Goal: Task Accomplishment & Management: Use online tool/utility

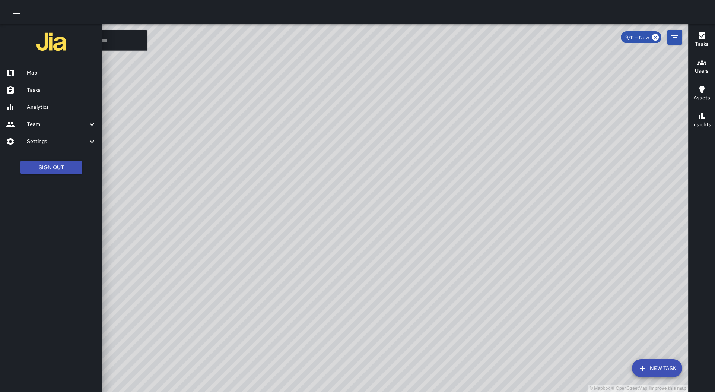
click at [35, 89] on h6 "Tasks" at bounding box center [62, 90] width 70 height 8
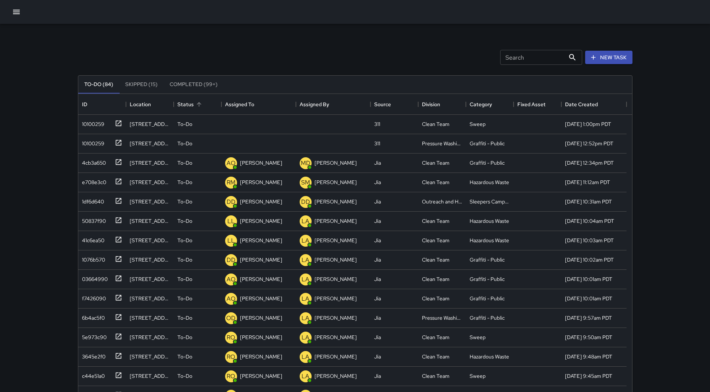
scroll to position [310, 548]
click at [255, 99] on div "Assigned To" at bounding box center [259, 104] width 10 height 10
click at [104, 121] on div "10100259" at bounding box center [91, 122] width 25 height 10
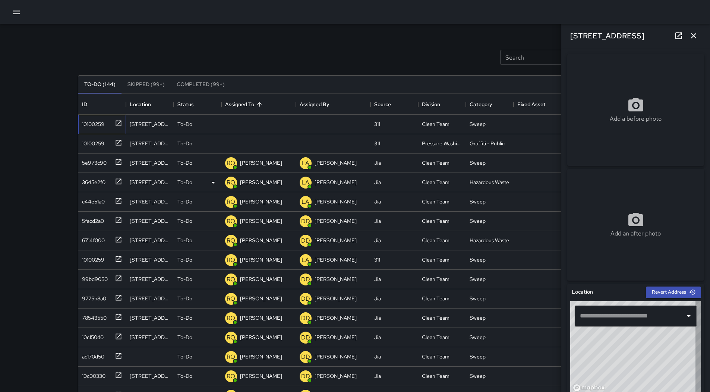
type input "**********"
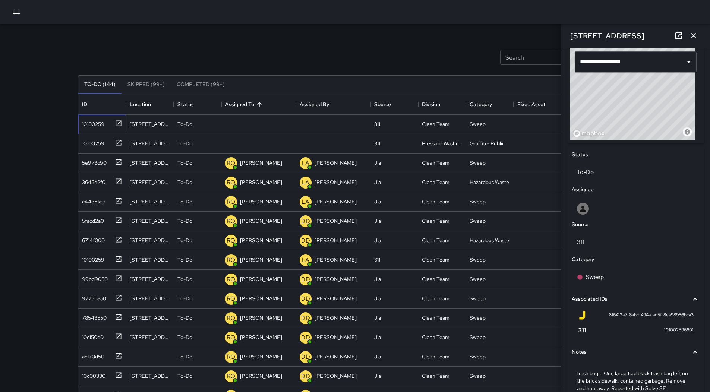
scroll to position [293, 0]
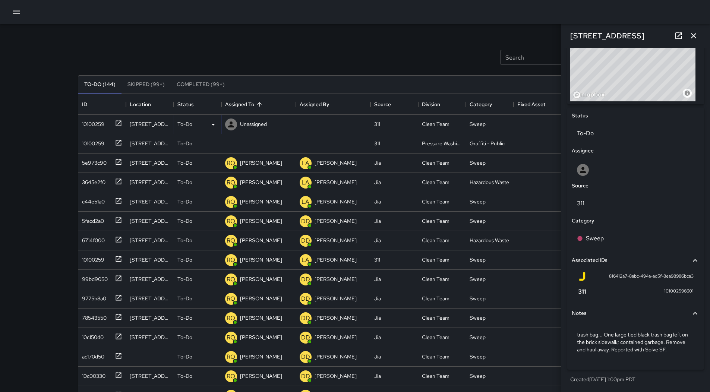
click at [203, 124] on div "To-Do" at bounding box center [197, 124] width 40 height 9
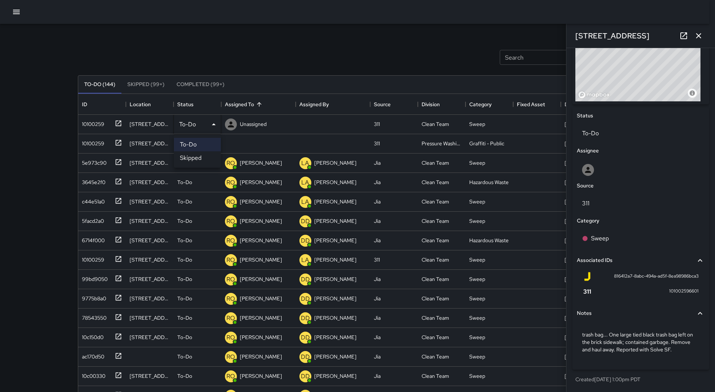
click at [198, 156] on li "Skipped" at bounding box center [197, 157] width 47 height 13
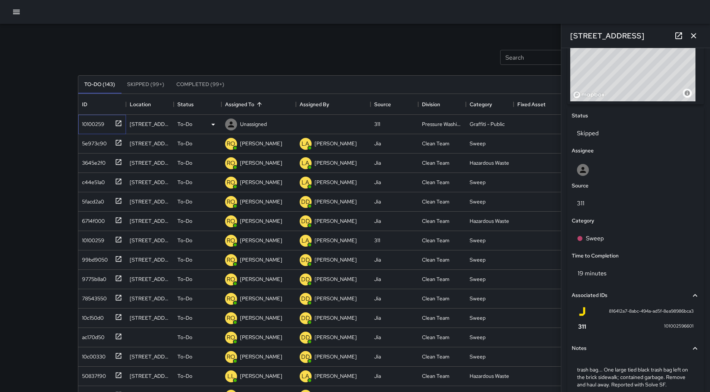
click at [106, 125] on div "10100259" at bounding box center [100, 123] width 43 height 12
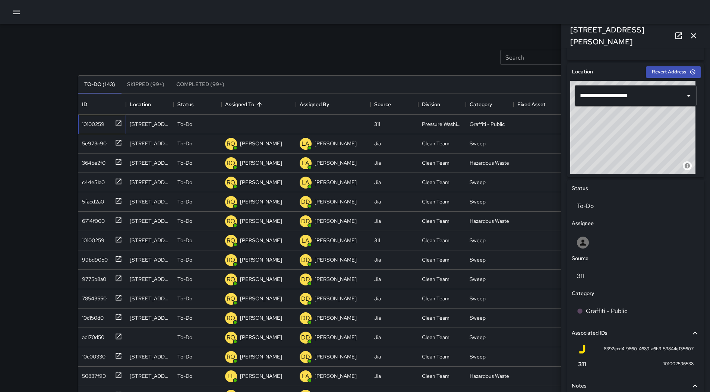
scroll to position [129, 0]
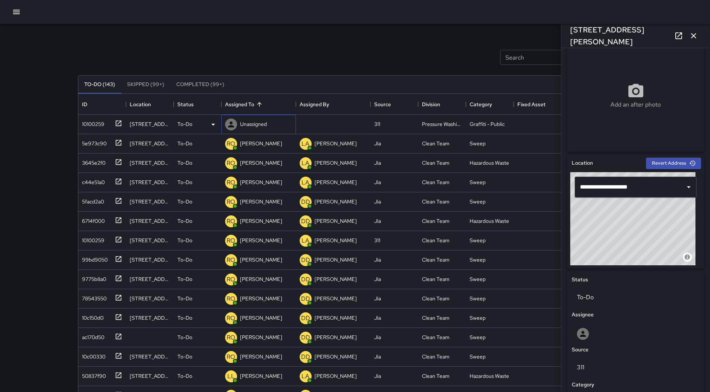
click at [273, 131] on div "Unassigned" at bounding box center [258, 124] width 74 height 19
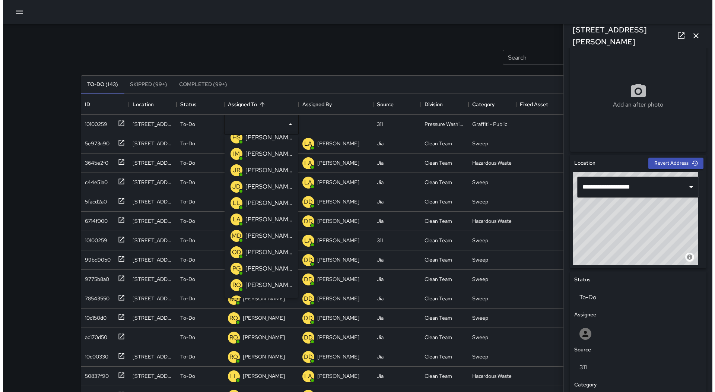
scroll to position [74, 0]
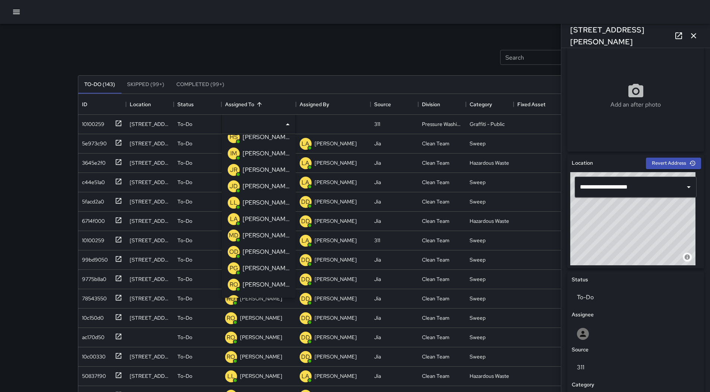
click at [269, 246] on div "[PERSON_NAME]" at bounding box center [266, 252] width 50 height 12
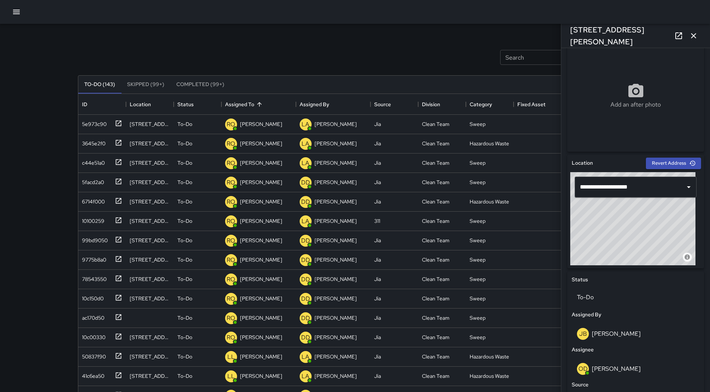
click at [22, 9] on button "button" at bounding box center [16, 11] width 15 height 15
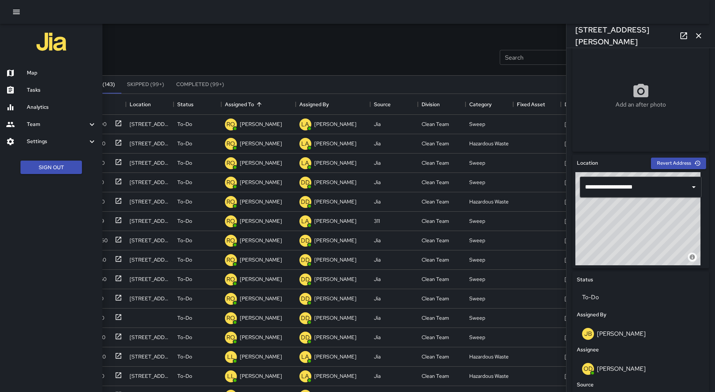
click at [35, 69] on div "Map" at bounding box center [51, 72] width 102 height 17
